Goal: Task Accomplishment & Management: Use online tool/utility

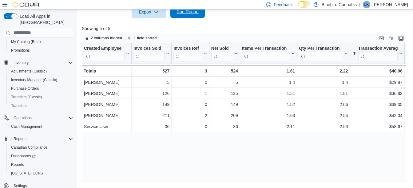
click at [188, 14] on span "Run Report" at bounding box center [187, 12] width 22 height 6
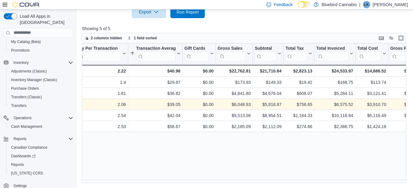
scroll to position [0, 222]
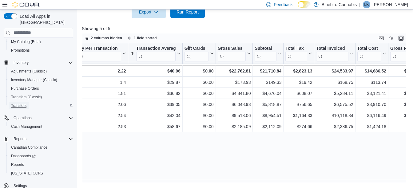
click at [25, 103] on span "Transfers" at bounding box center [18, 105] width 15 height 5
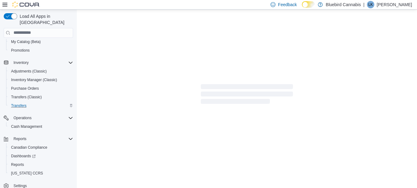
scroll to position [56, 0]
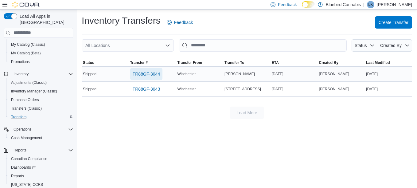
click at [146, 73] on span "TR88GF-3044" at bounding box center [146, 74] width 27 height 6
